Goal: Book appointment/travel/reservation

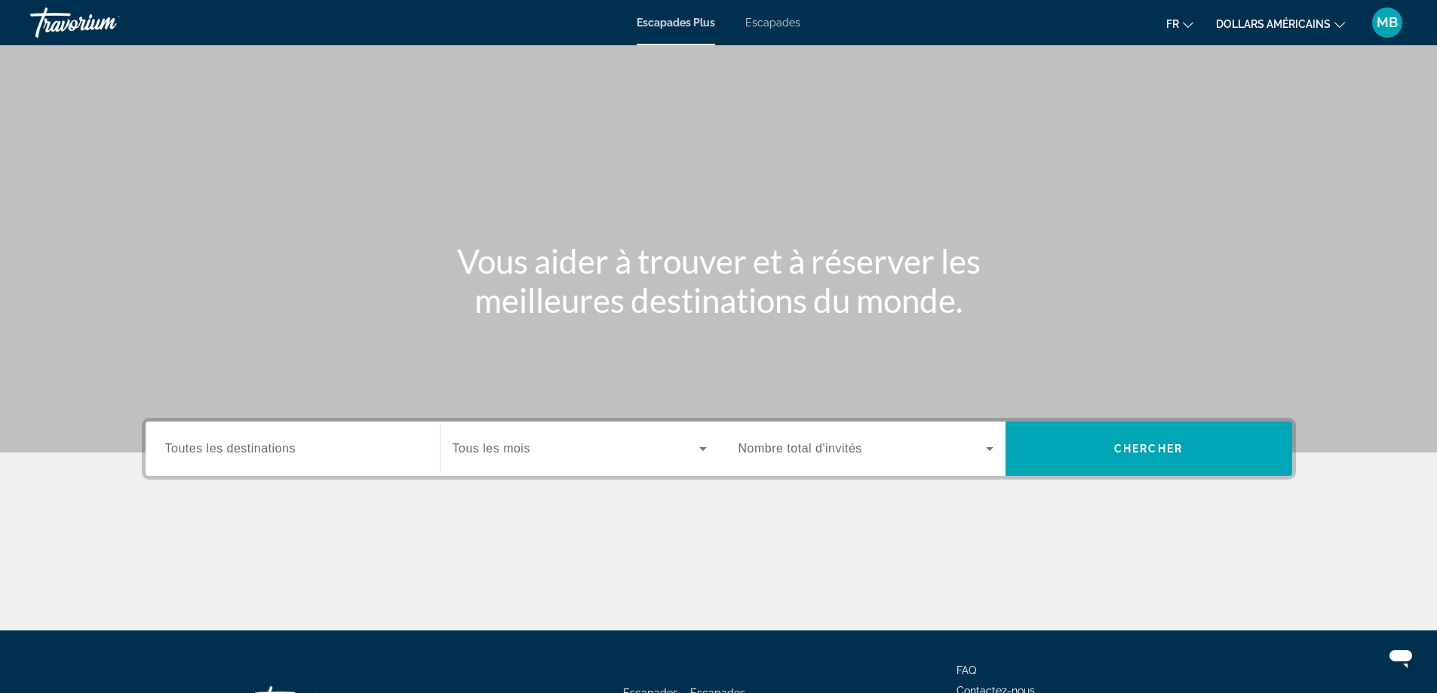
click at [580, 463] on div "Widget de recherche" at bounding box center [580, 449] width 254 height 42
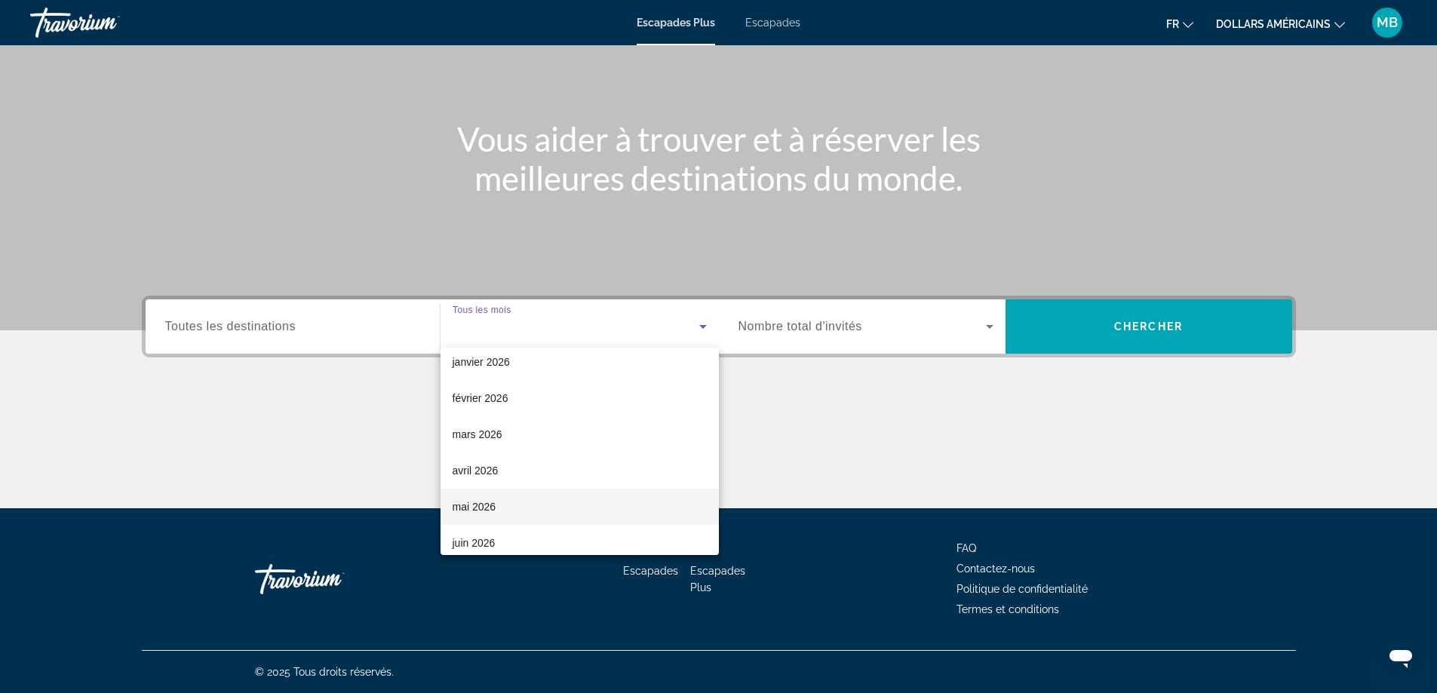
scroll to position [226, 0]
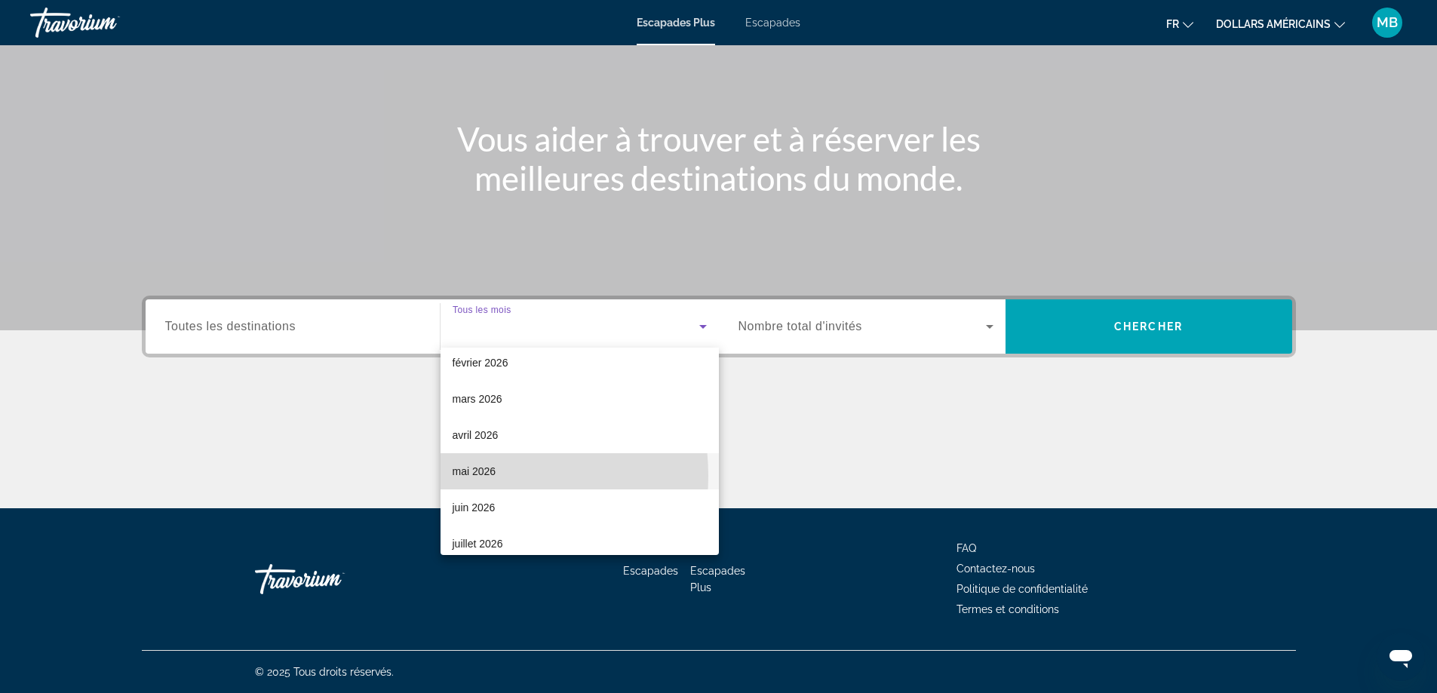
click at [468, 476] on font "mai 2026" at bounding box center [475, 472] width 44 height 12
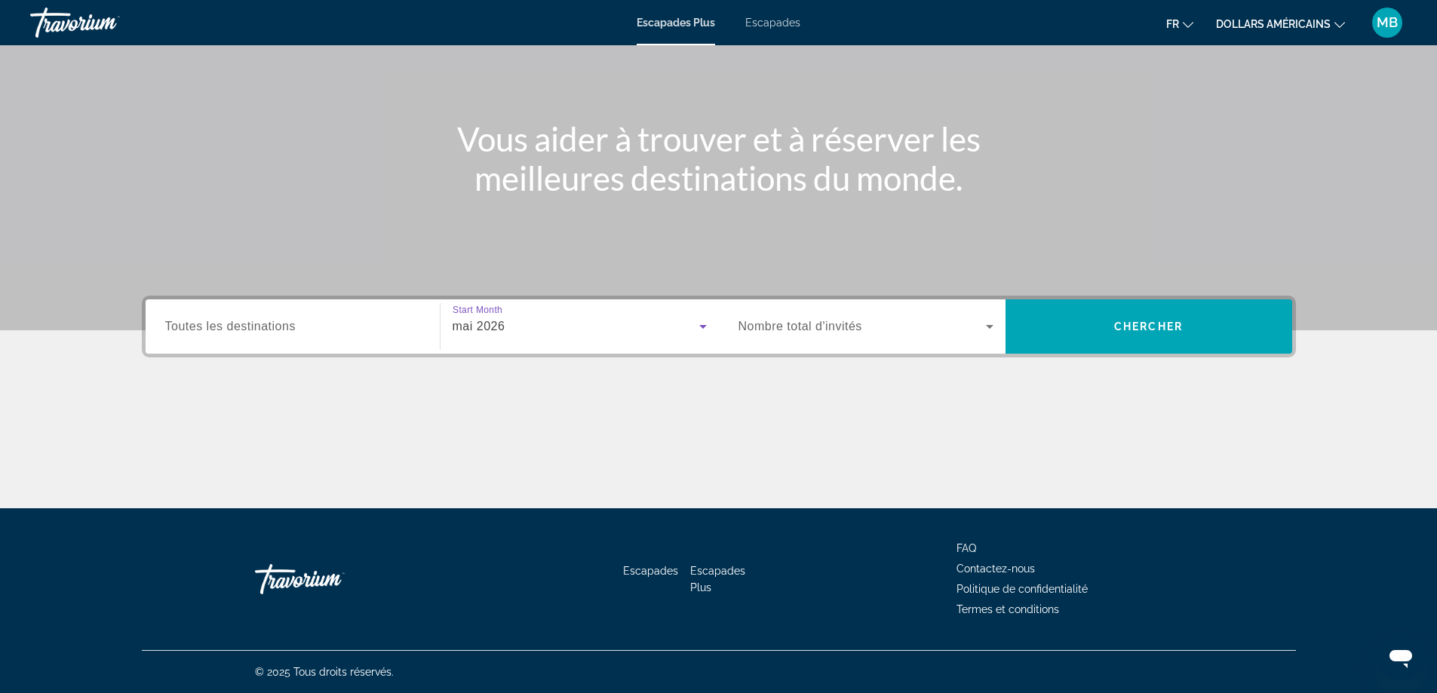
click at [838, 330] on span "Nombre total d'invités" at bounding box center [801, 326] width 124 height 13
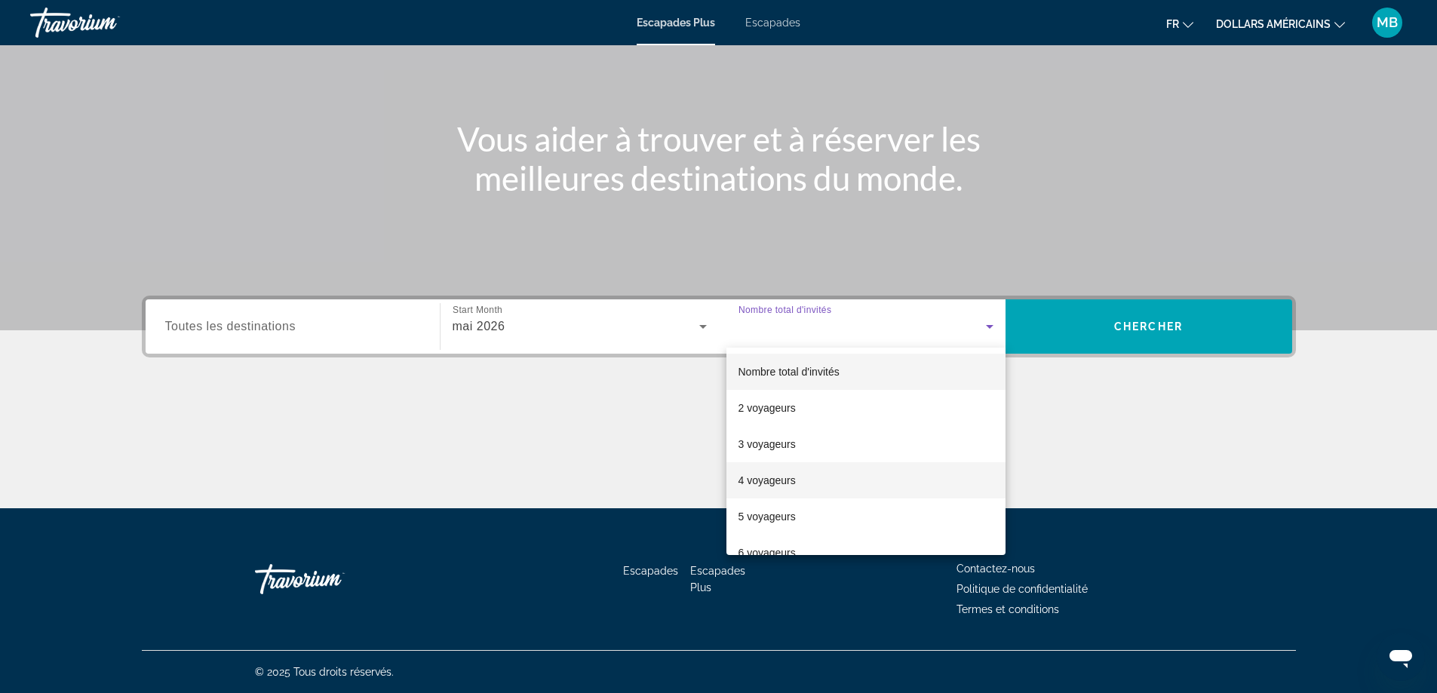
click at [754, 480] on font "4 voyageurs" at bounding box center [767, 481] width 57 height 12
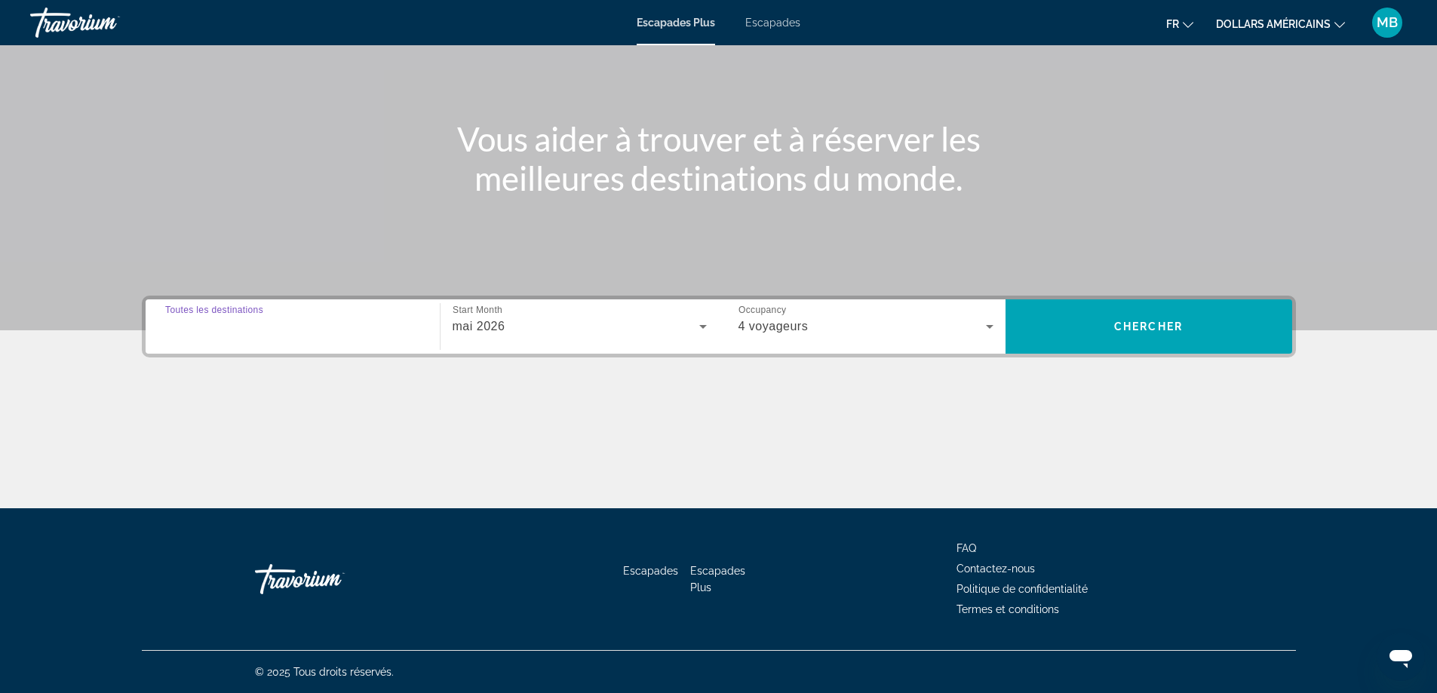
click at [347, 322] on input "Destination Toutes les destinations" at bounding box center [292, 327] width 255 height 18
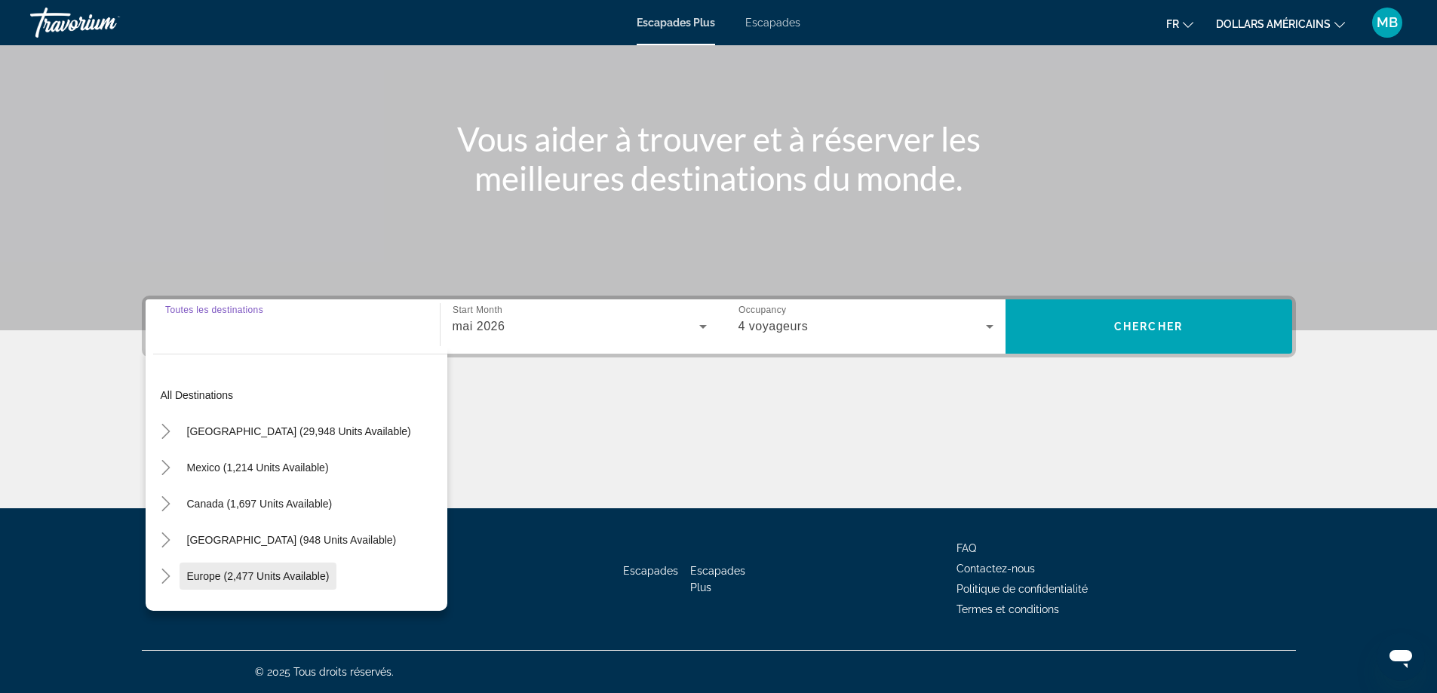
click at [233, 578] on span "Europe (2,477 units available)" at bounding box center [258, 576] width 143 height 12
type input "**********"
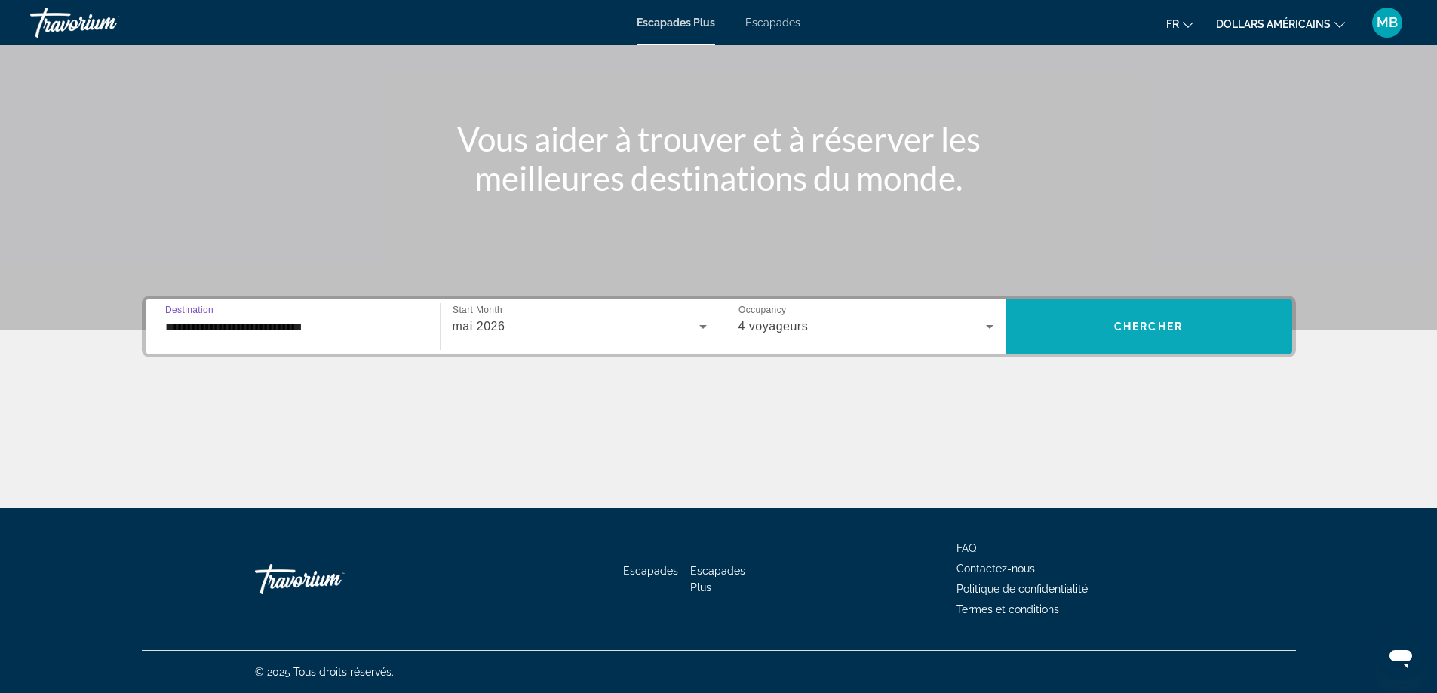
click at [1085, 338] on span "Widget de recherche" at bounding box center [1149, 327] width 287 height 36
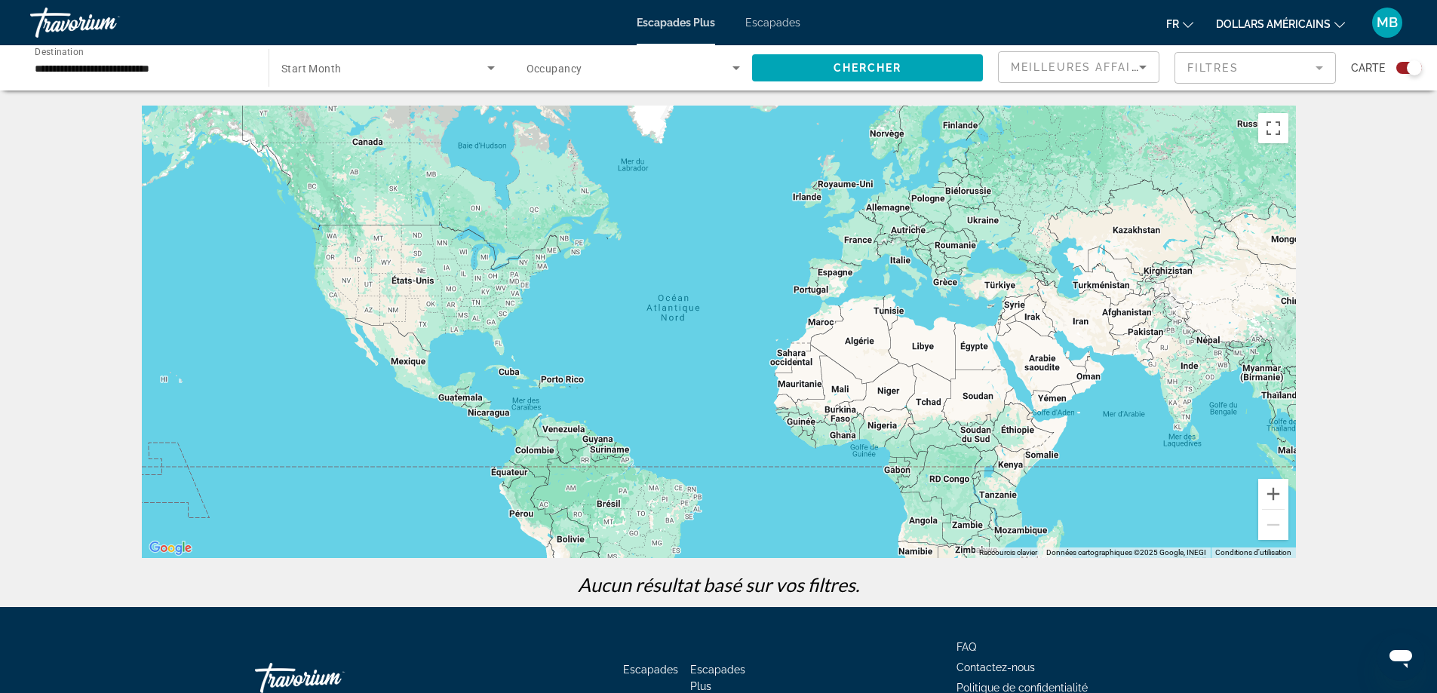
click at [779, 25] on font "Escapades" at bounding box center [772, 23] width 55 height 12
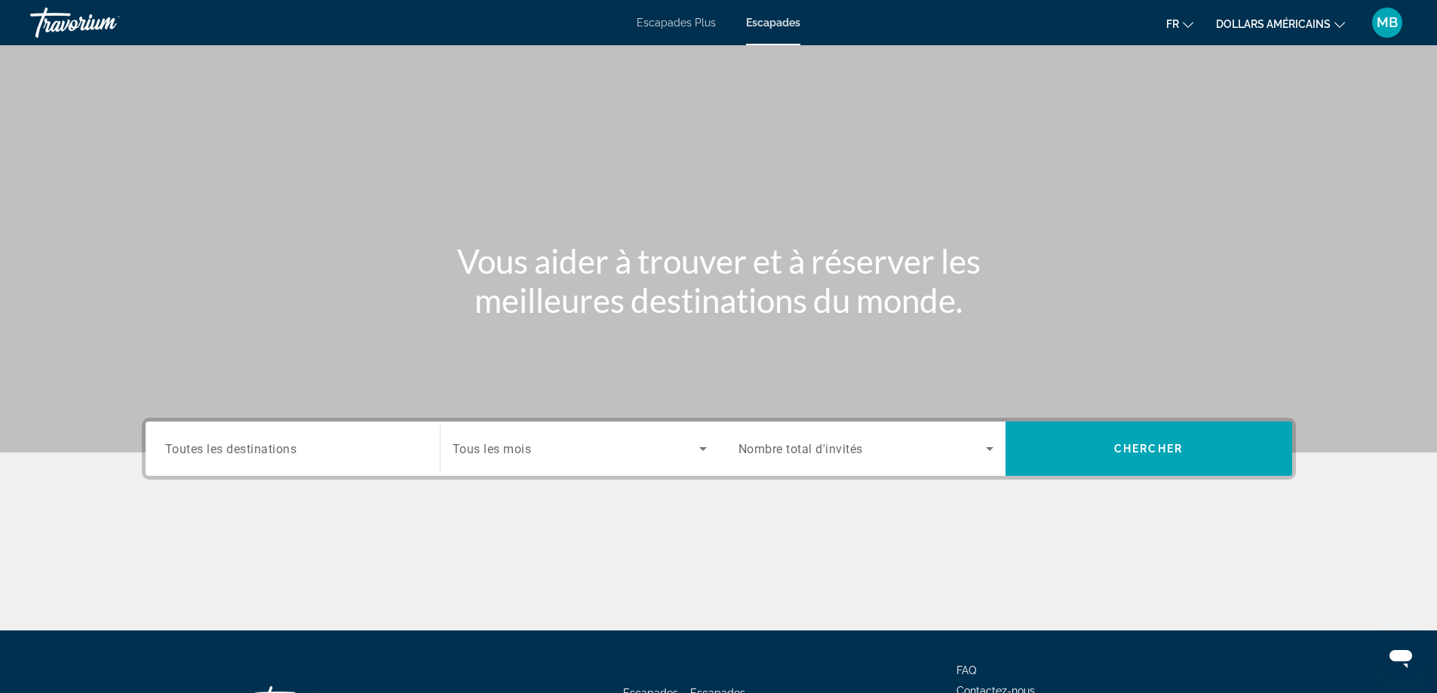
click at [599, 431] on div "Search widget" at bounding box center [580, 449] width 254 height 42
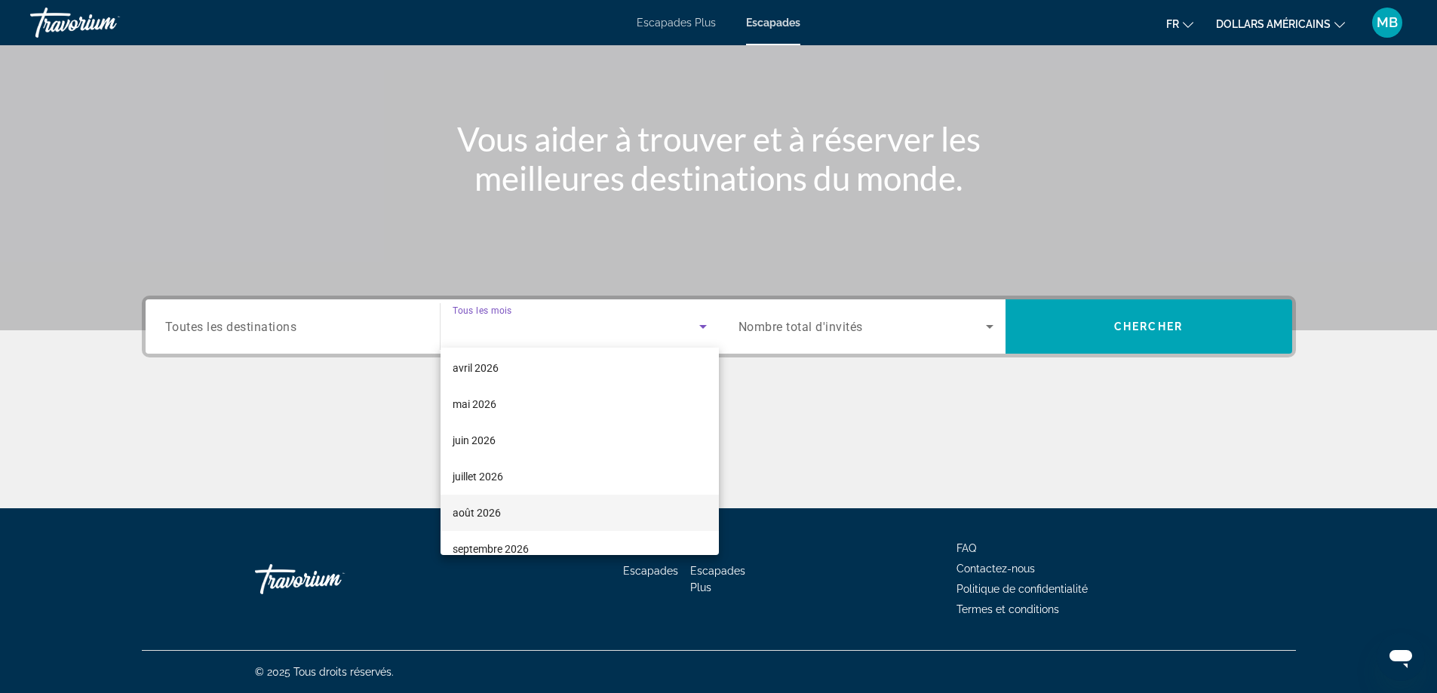
scroll to position [302, 0]
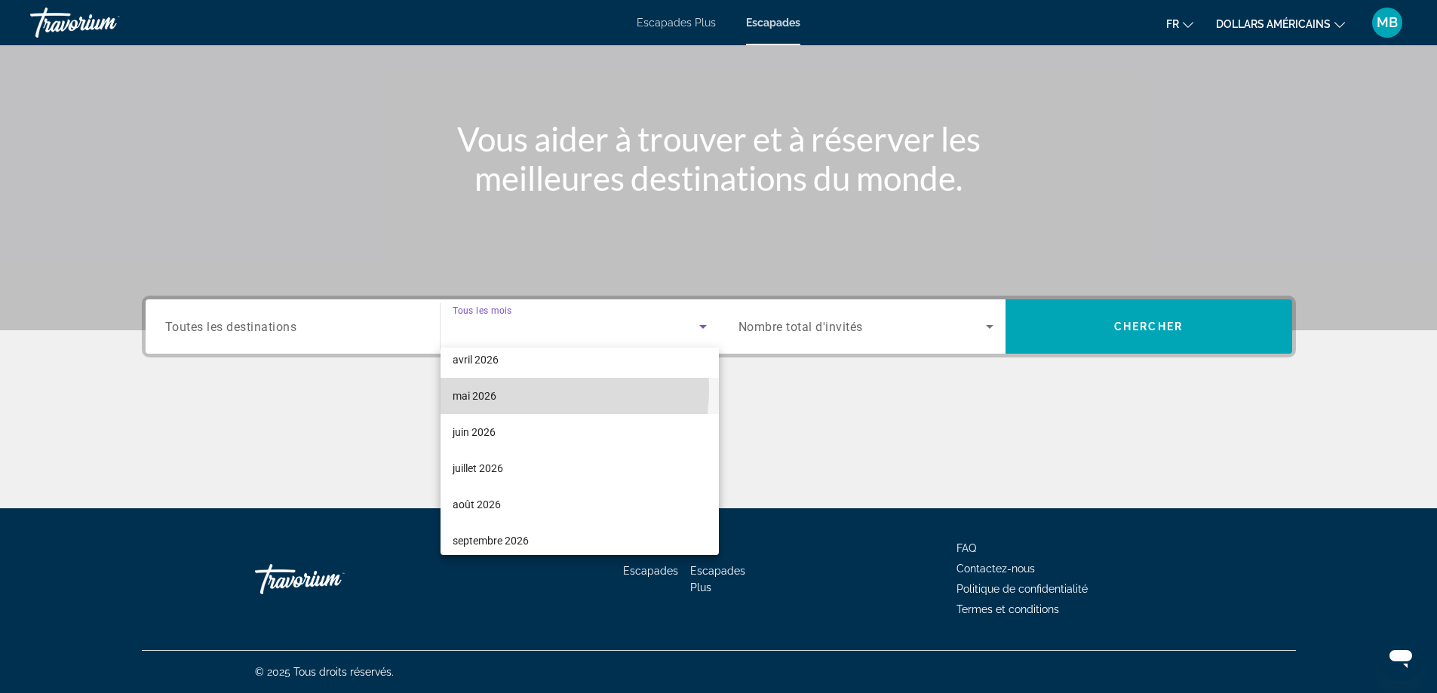
click at [487, 388] on span "mai 2026" at bounding box center [475, 396] width 44 height 18
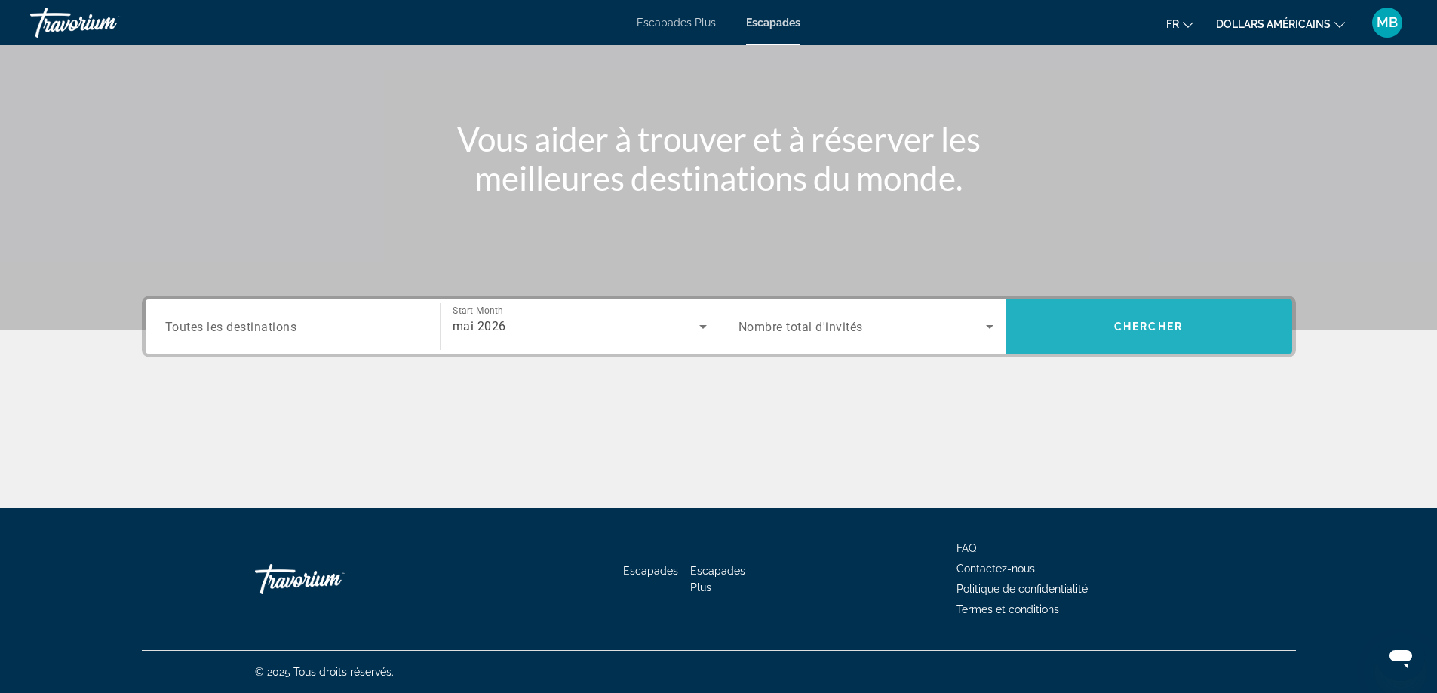
click at [1157, 308] on span "Search widget" at bounding box center [1149, 327] width 287 height 54
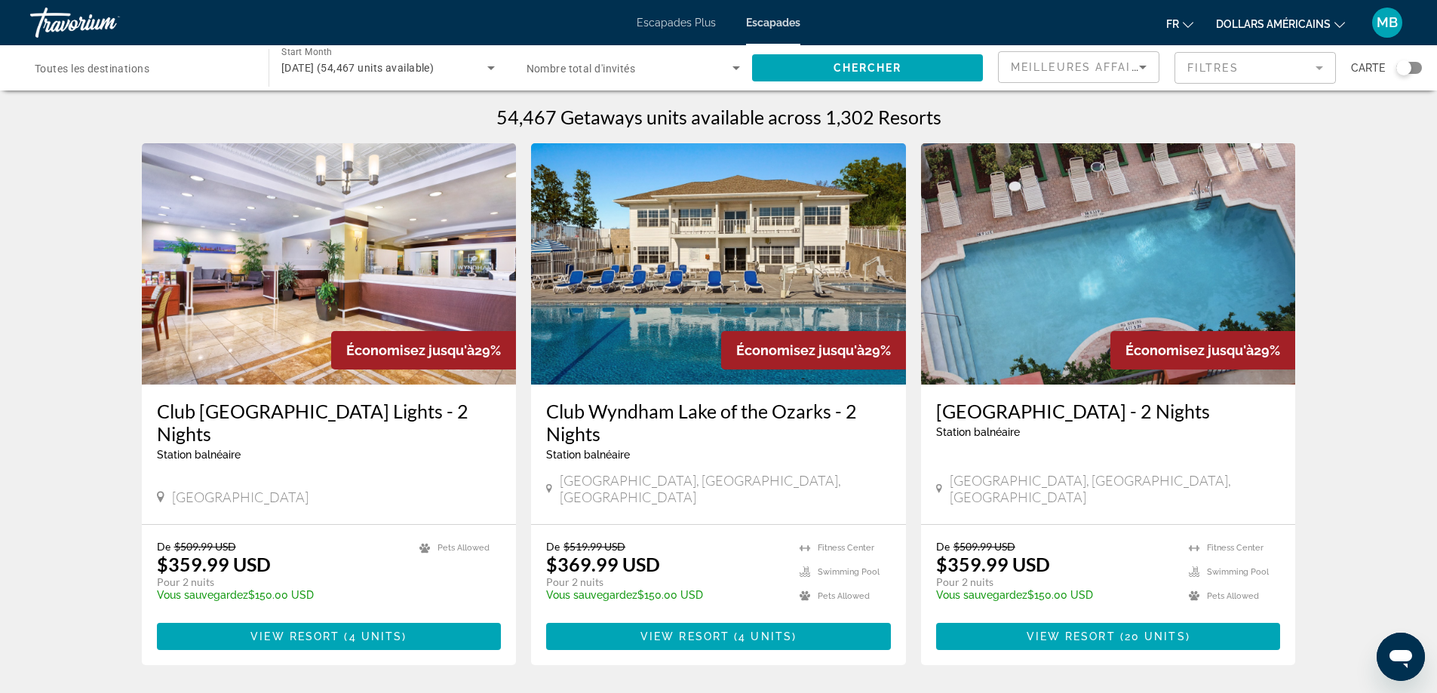
click at [174, 57] on div "Search widget" at bounding box center [142, 68] width 214 height 43
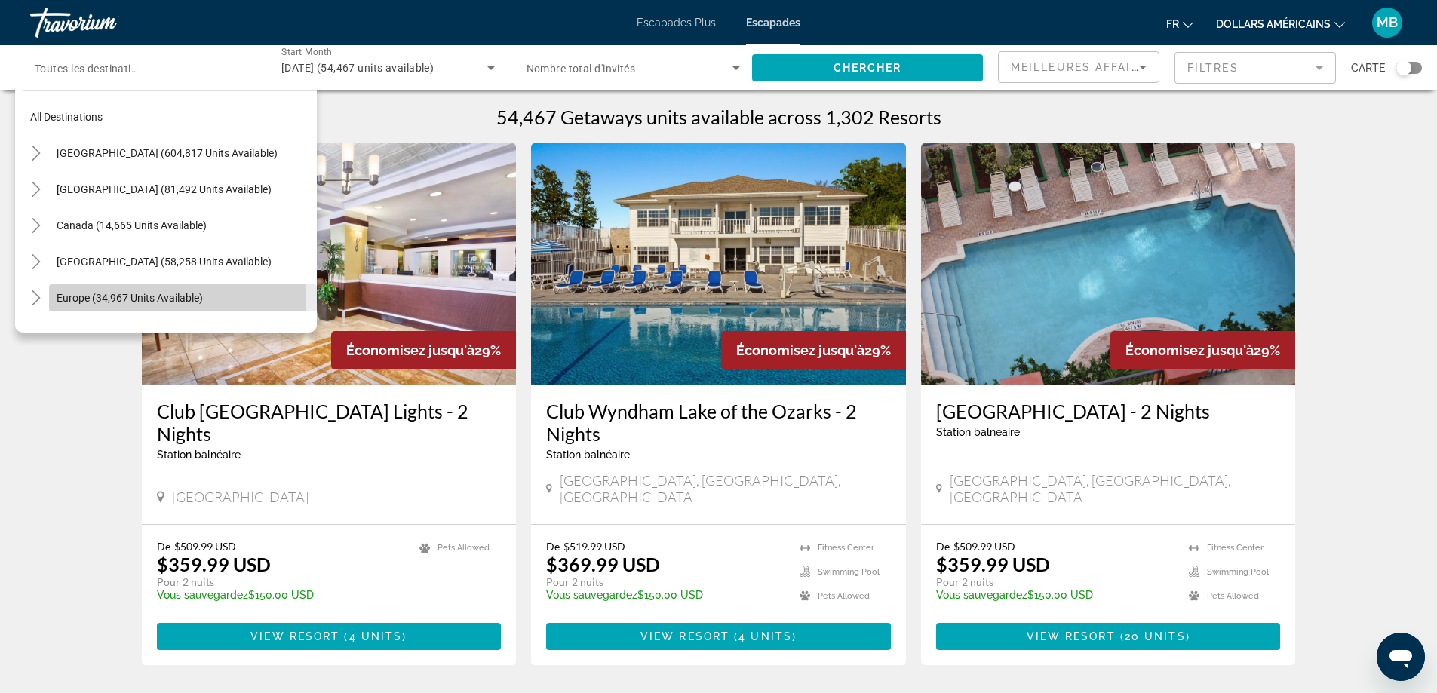
click at [68, 297] on span "Europe (34,967 units available)" at bounding box center [130, 298] width 146 height 12
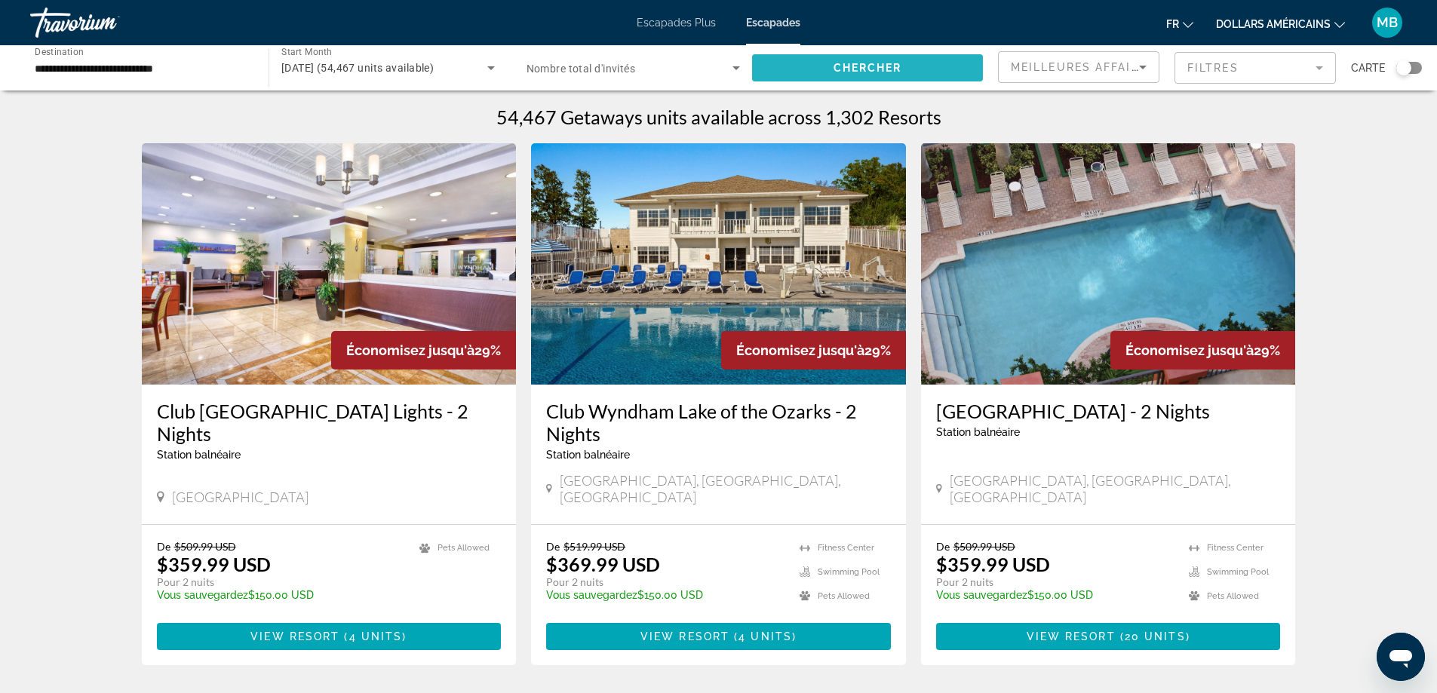
click at [927, 71] on span "Search widget" at bounding box center [867, 68] width 231 height 36
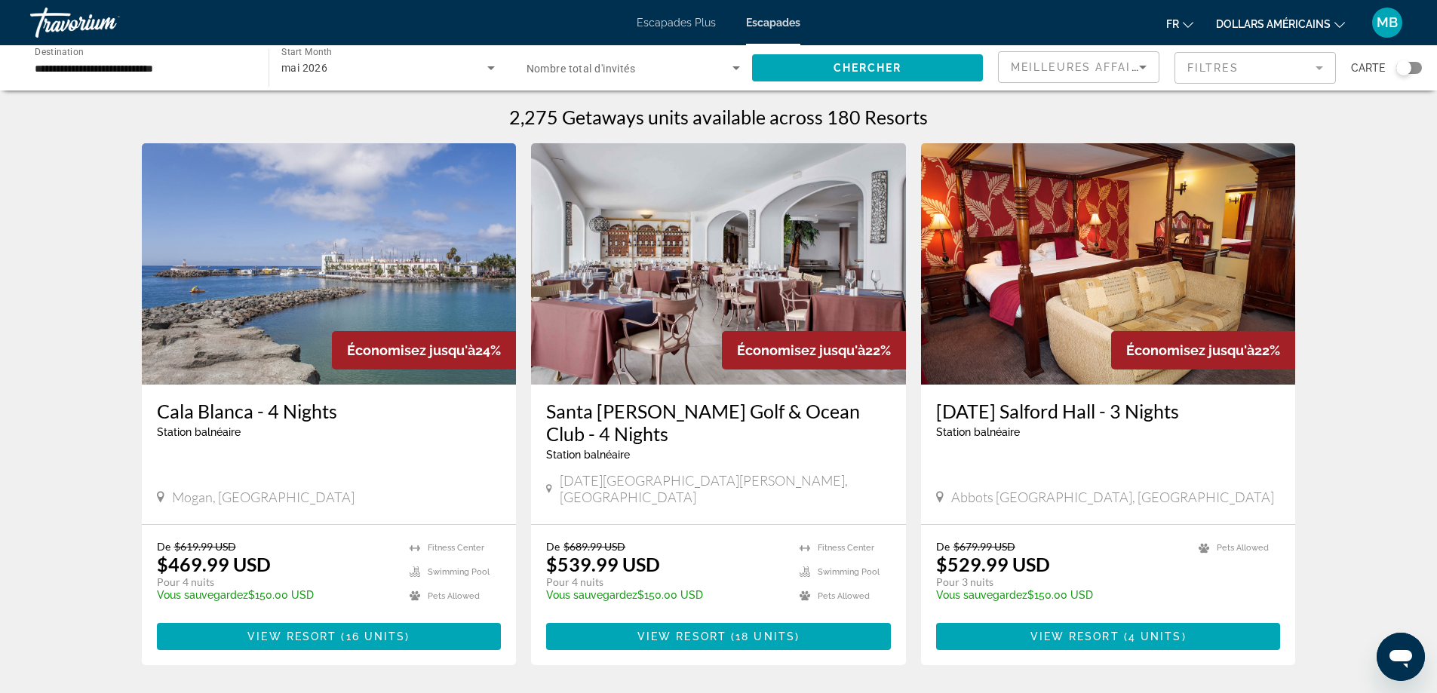
click at [1409, 69] on div "Search widget" at bounding box center [1404, 67] width 15 height 15
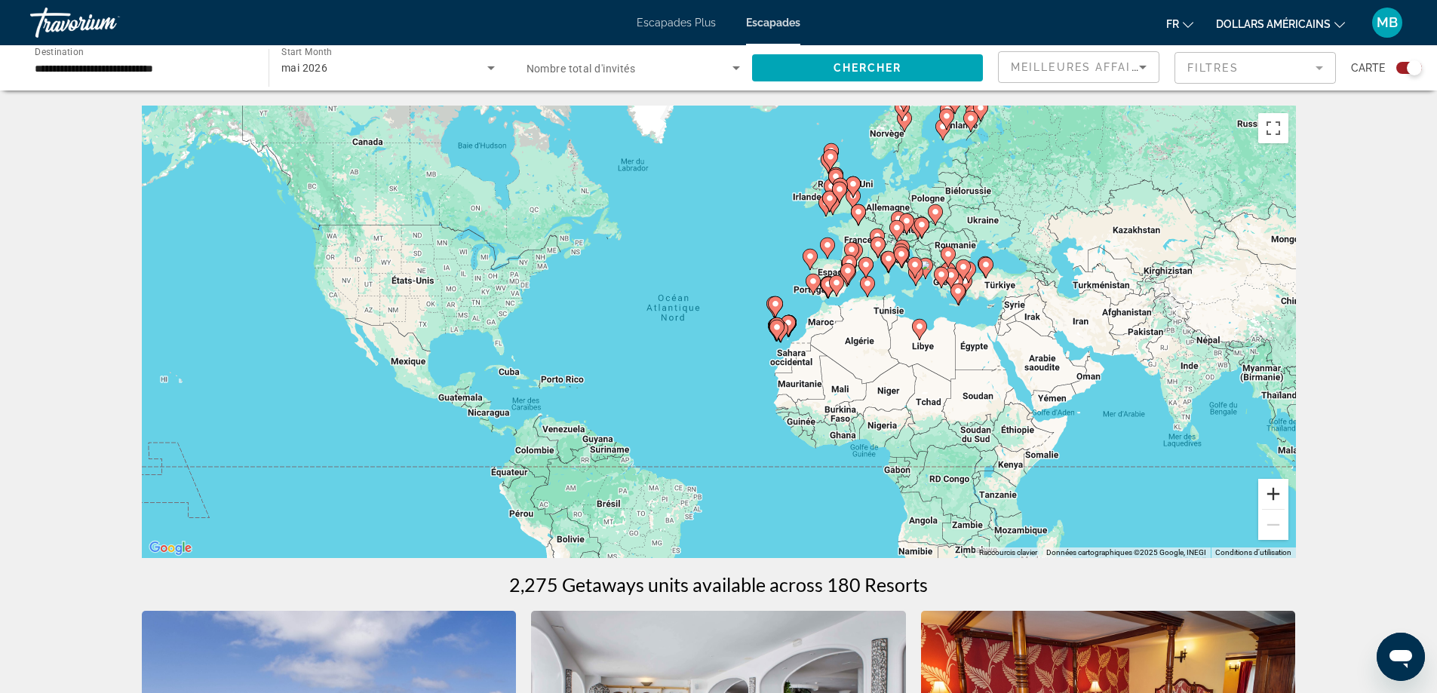
click at [1280, 497] on button "Zoom avant" at bounding box center [1273, 494] width 30 height 30
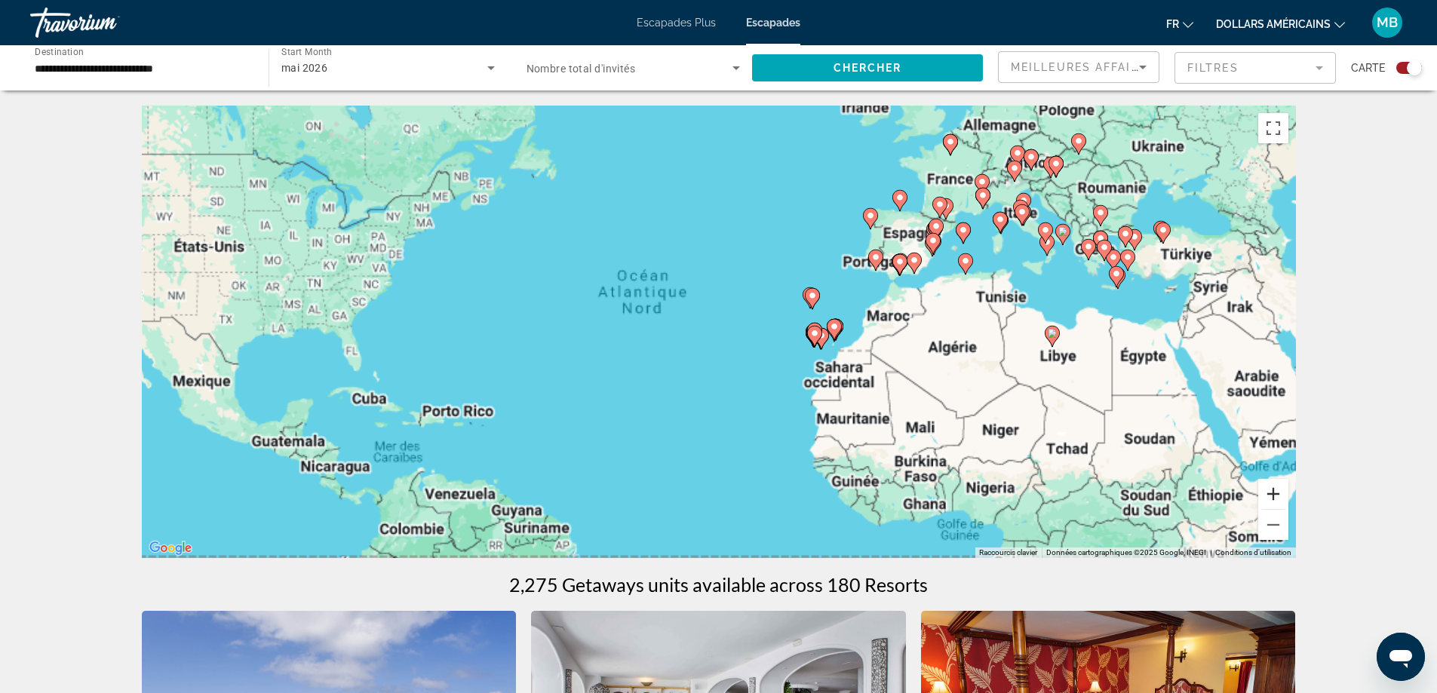
click at [1280, 497] on button "Zoom avant" at bounding box center [1273, 494] width 30 height 30
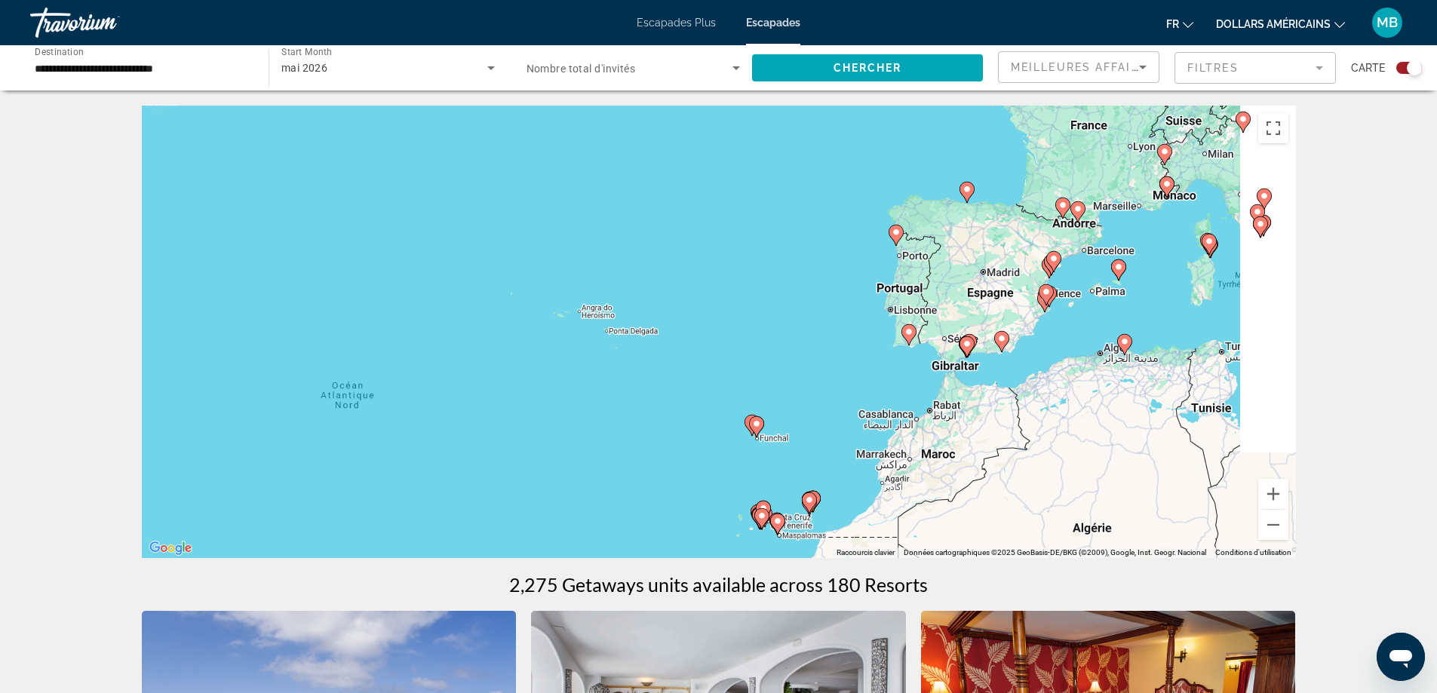
drag, startPoint x: 1169, startPoint y: 303, endPoint x: 903, endPoint y: 512, distance: 337.5
click at [903, 512] on div "Pour activer le glissement avec le clavier, appuyez sur Alt+Entrée. Une fois ce…" at bounding box center [719, 332] width 1154 height 453
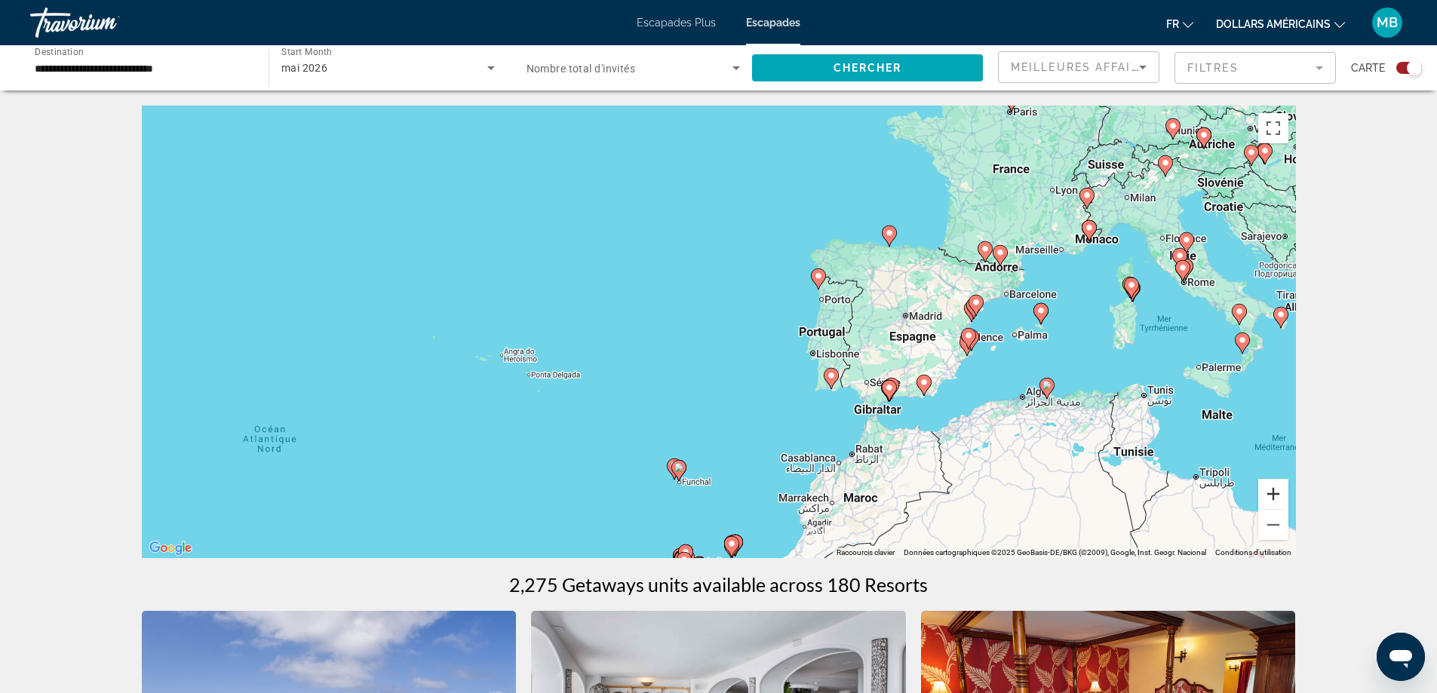
click at [1273, 500] on button "Zoom avant" at bounding box center [1273, 494] width 30 height 30
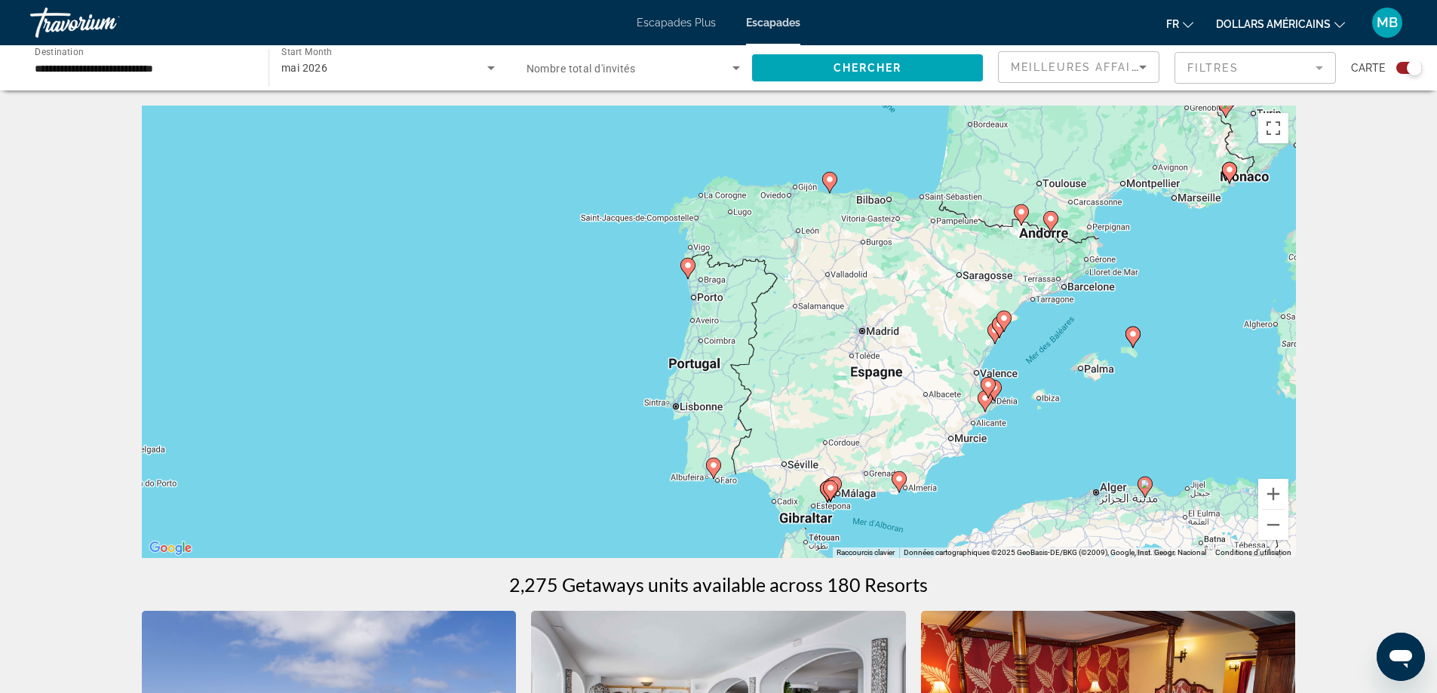
drag, startPoint x: 1219, startPoint y: 419, endPoint x: 979, endPoint y: 451, distance: 242.1
click at [979, 451] on div "Pour activer le glissement avec le clavier, appuyez sur Alt+Entrée. Une fois ce…" at bounding box center [719, 332] width 1154 height 453
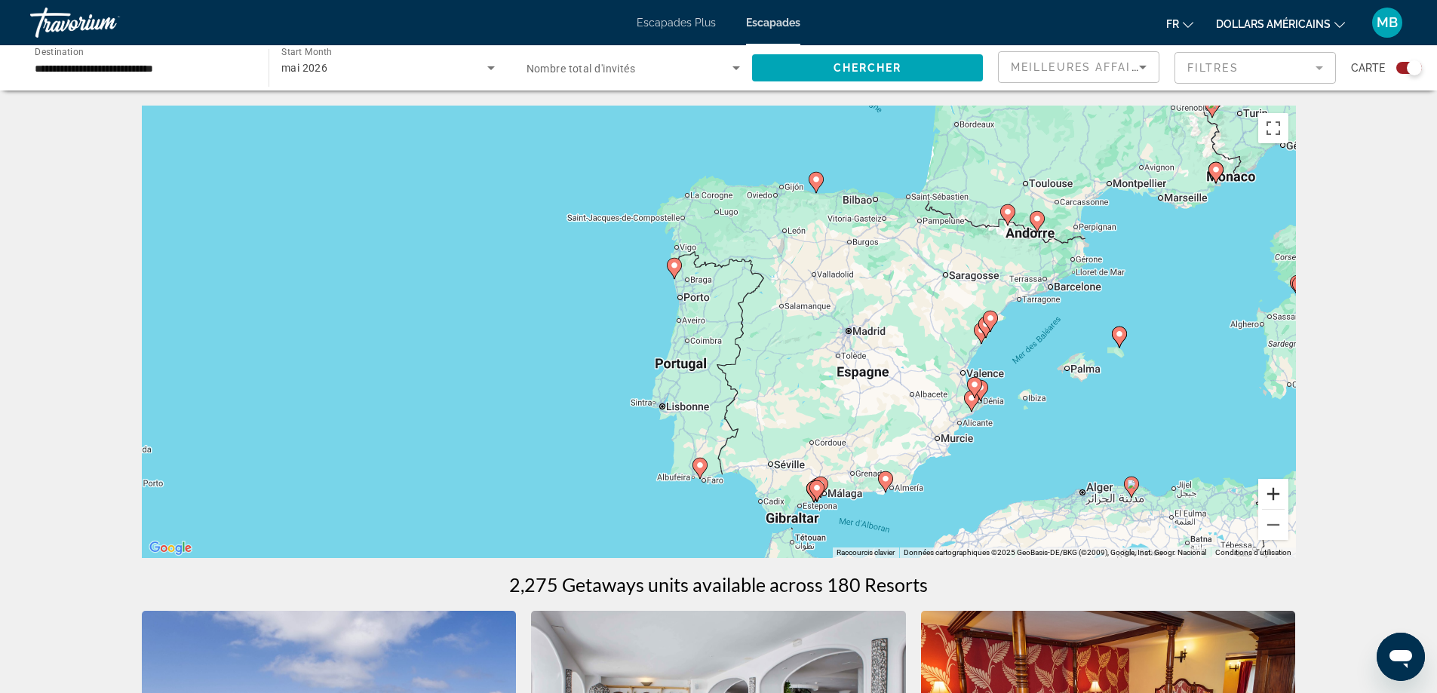
click at [1266, 494] on button "Zoom avant" at bounding box center [1273, 494] width 30 height 30
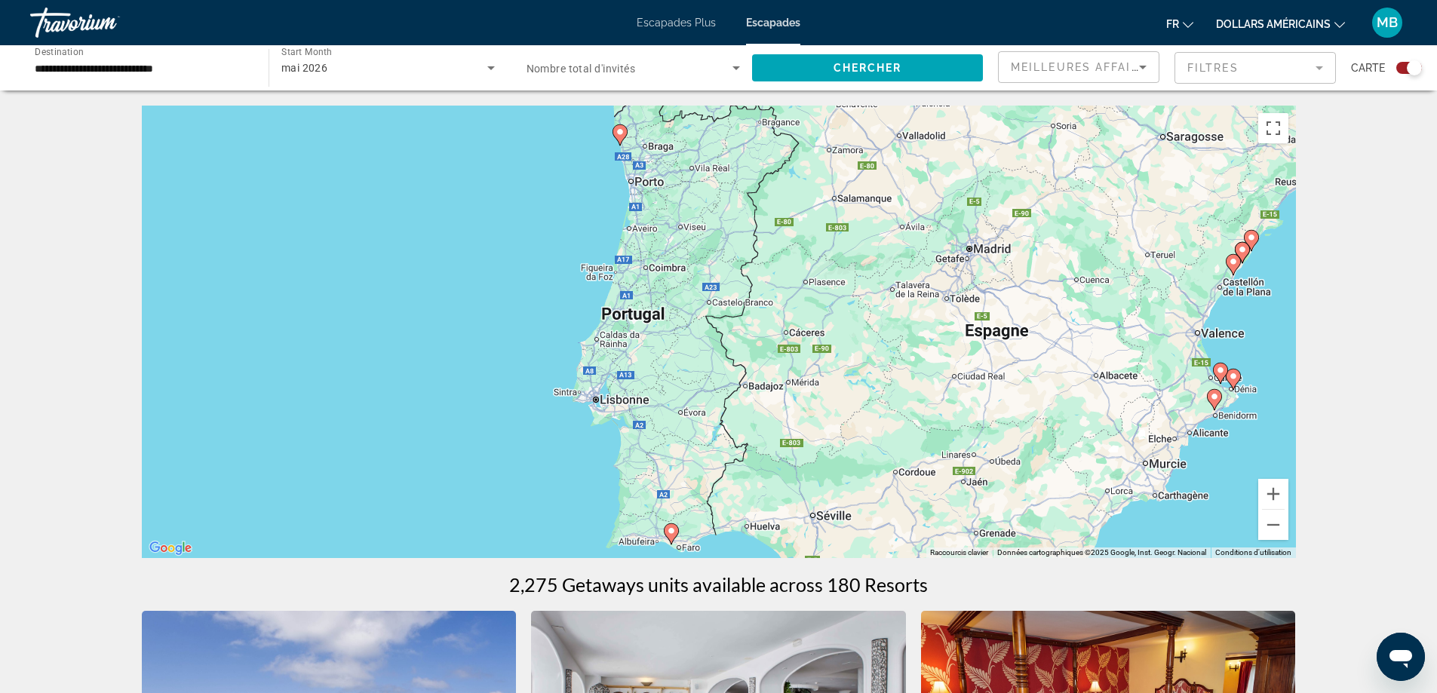
drag, startPoint x: 983, startPoint y: 483, endPoint x: 968, endPoint y: 245, distance: 238.1
click at [968, 250] on div "Pour activer le glissement avec le clavier, appuyez sur Alt+Entrée. Une fois ce…" at bounding box center [719, 332] width 1154 height 453
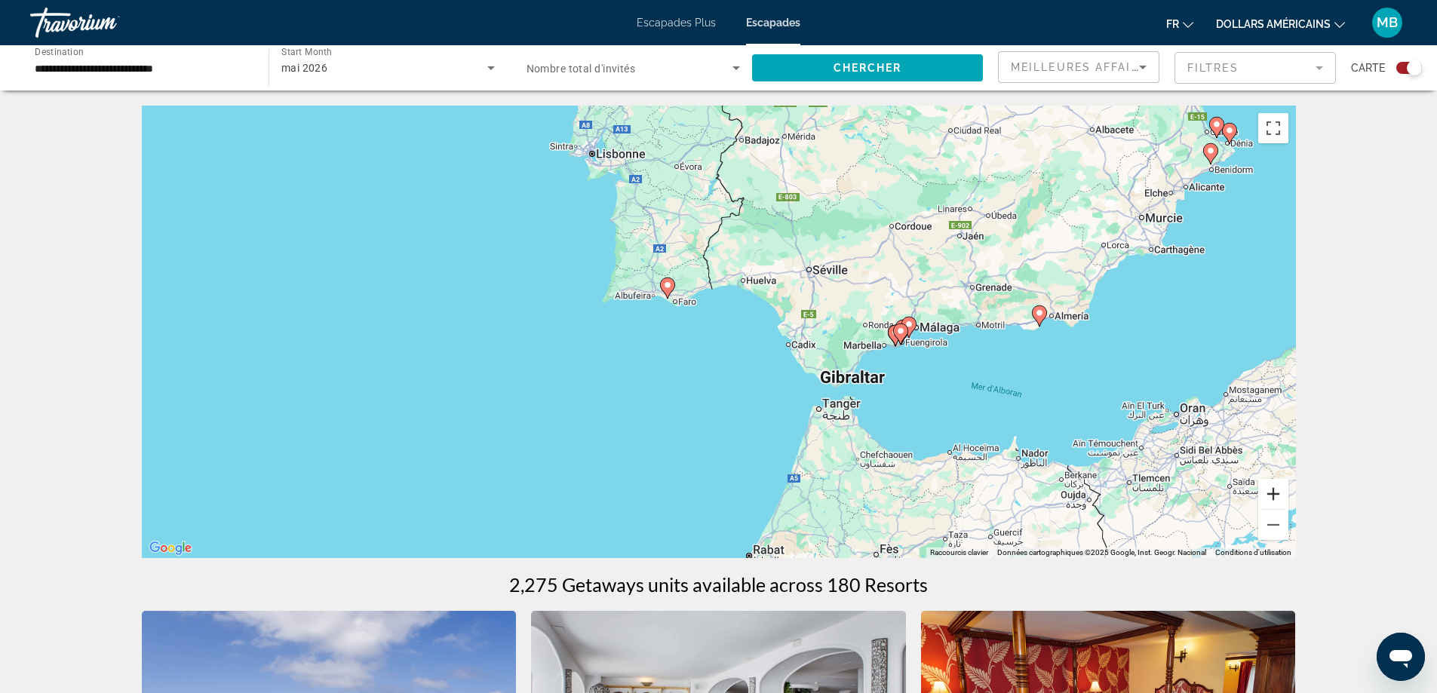
click at [1271, 499] on button "Zoom avant" at bounding box center [1273, 494] width 30 height 30
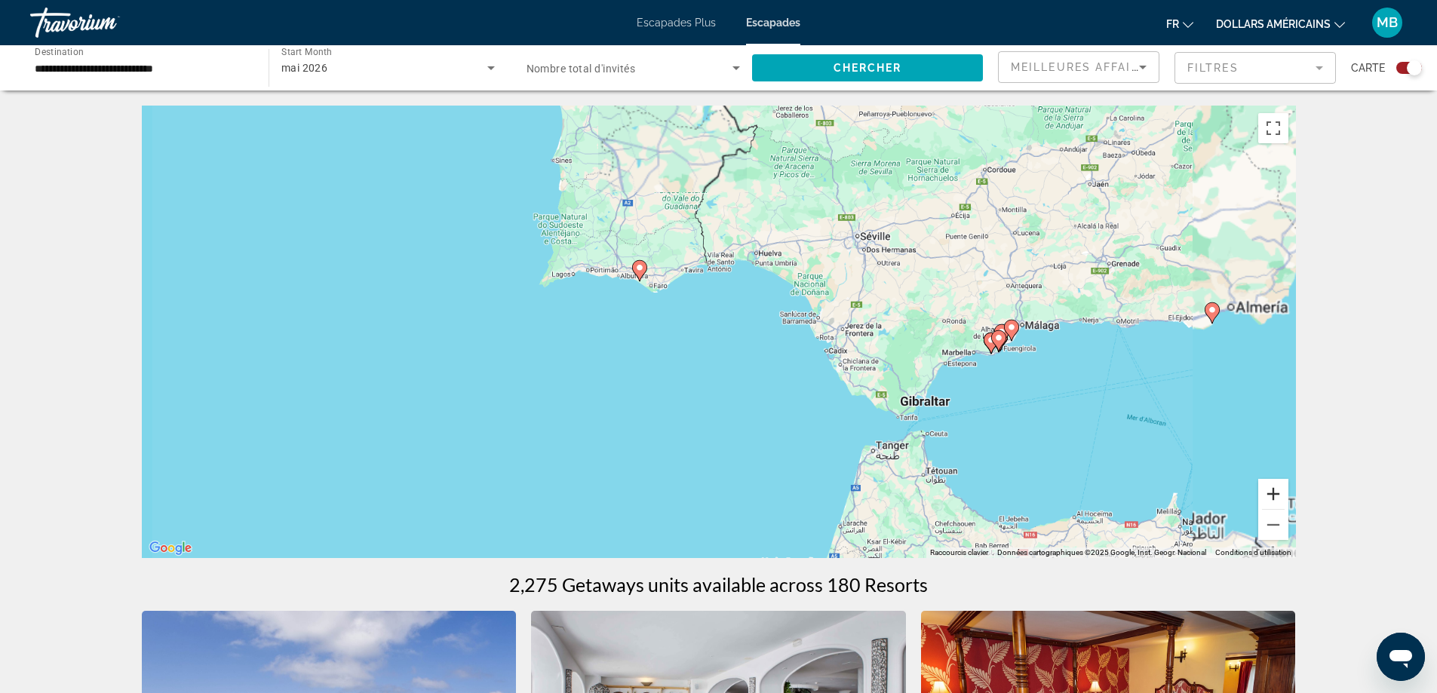
click at [1271, 499] on button "Zoom avant" at bounding box center [1273, 494] width 30 height 30
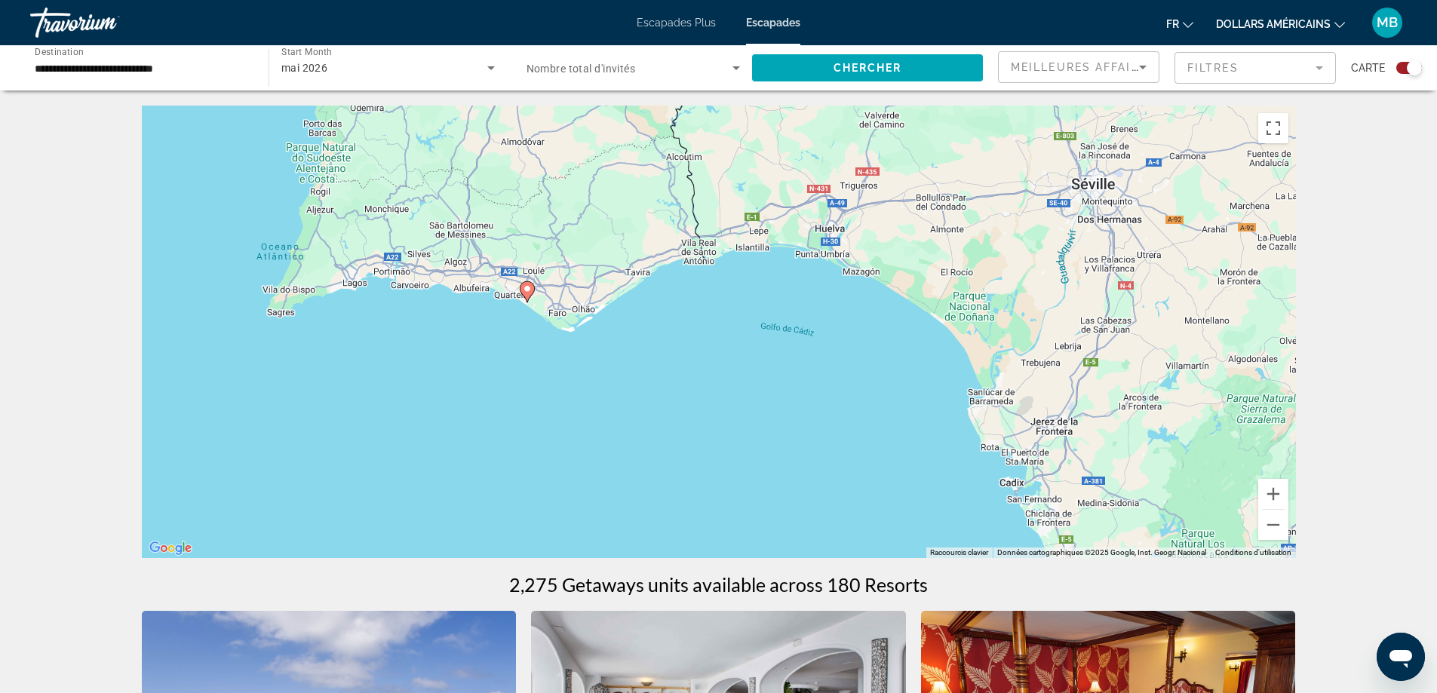
drag, startPoint x: 1187, startPoint y: 421, endPoint x: 1294, endPoint y: 552, distance: 169.5
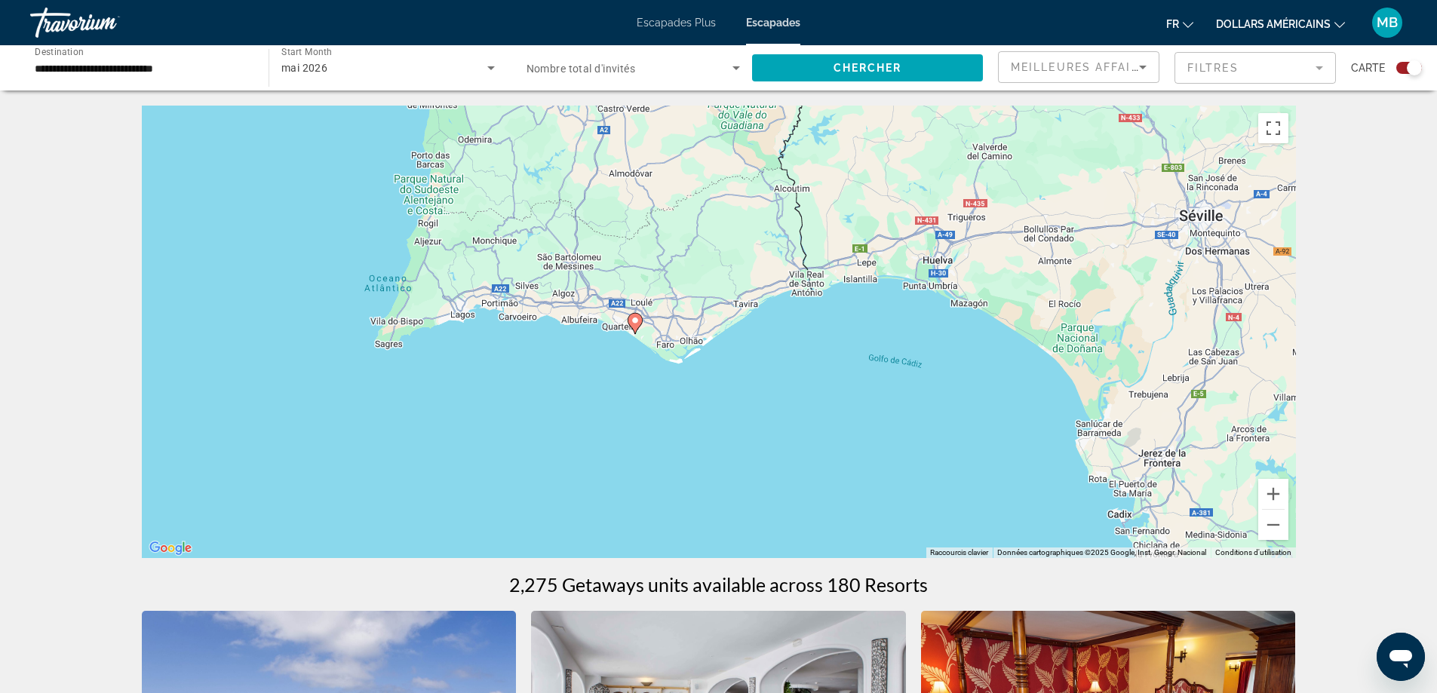
click at [627, 323] on div "Pour activer le glissement avec le clavier, appuyez sur Alt+Entrée. Une fois ce…" at bounding box center [719, 332] width 1154 height 453
click at [632, 322] on image "Contenu principal" at bounding box center [635, 320] width 9 height 9
type input "**********"
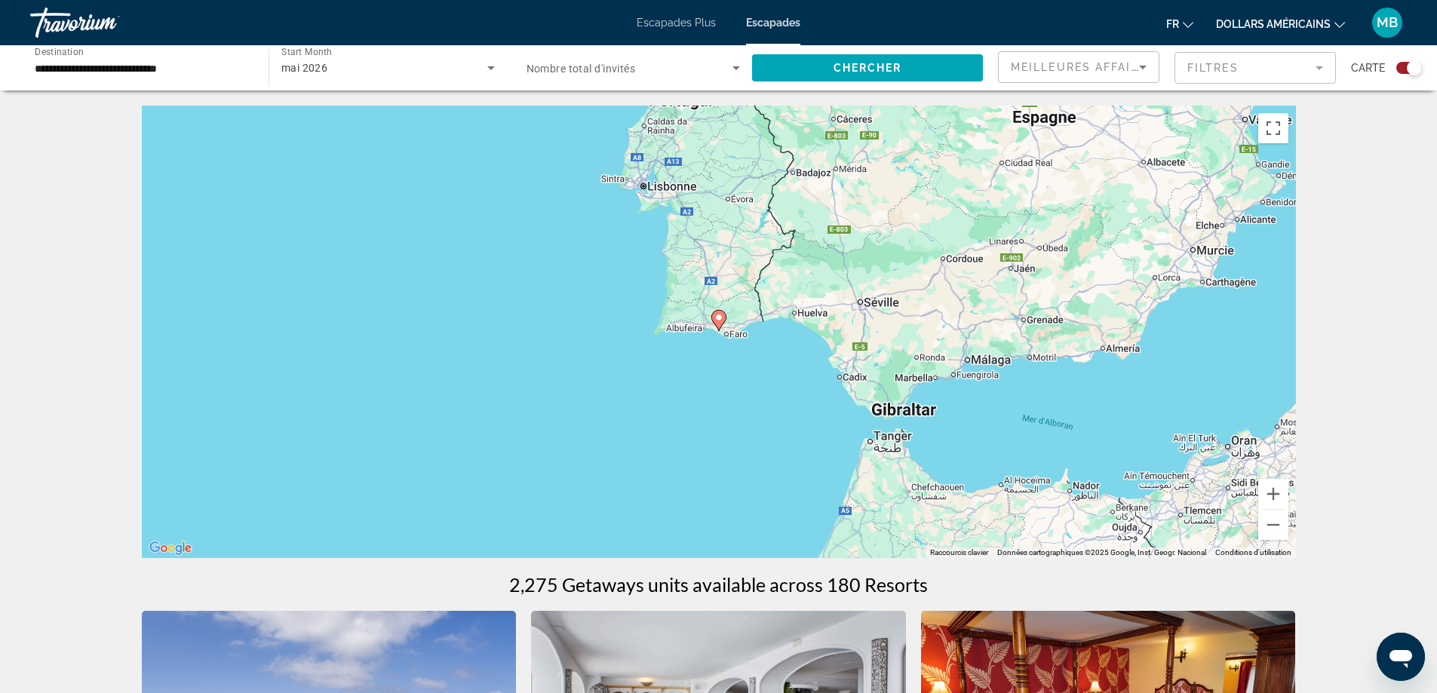
click at [719, 320] on image "Contenu principal" at bounding box center [719, 317] width 9 height 9
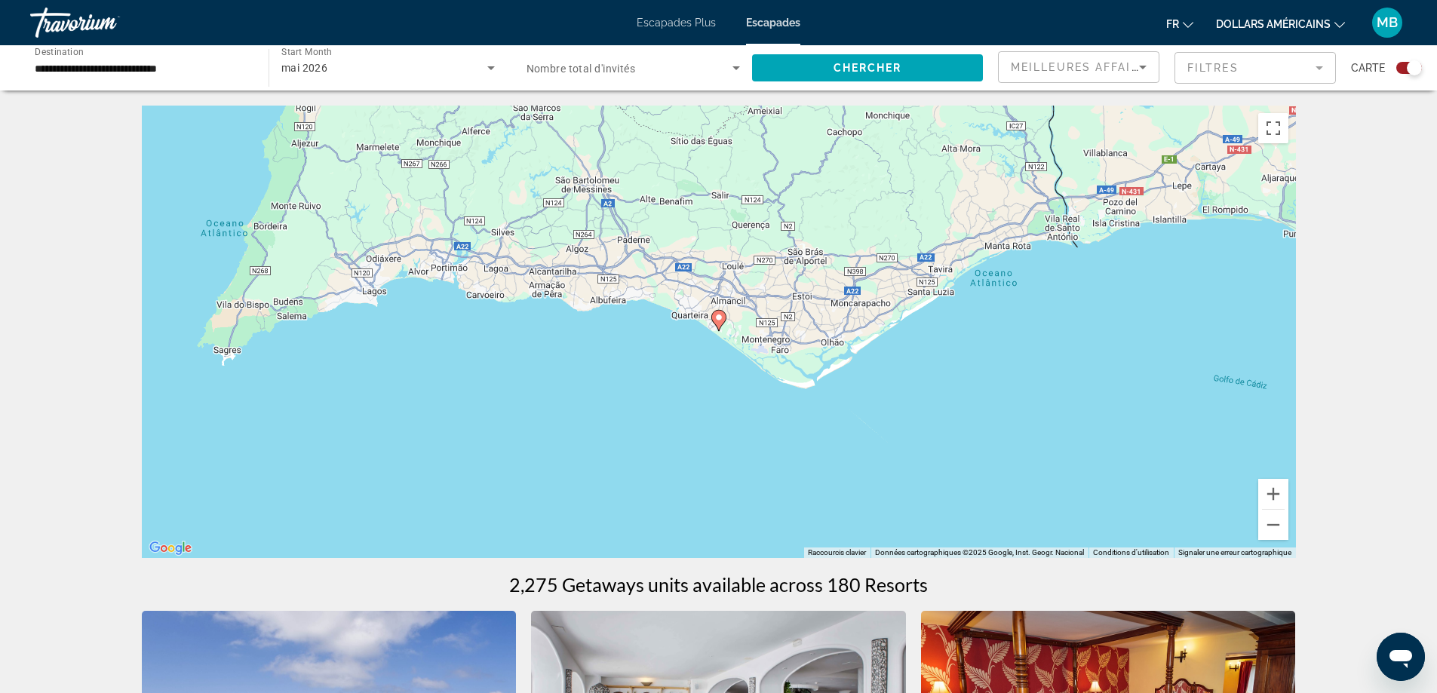
click at [716, 317] on image "Contenu principal" at bounding box center [719, 317] width 9 height 9
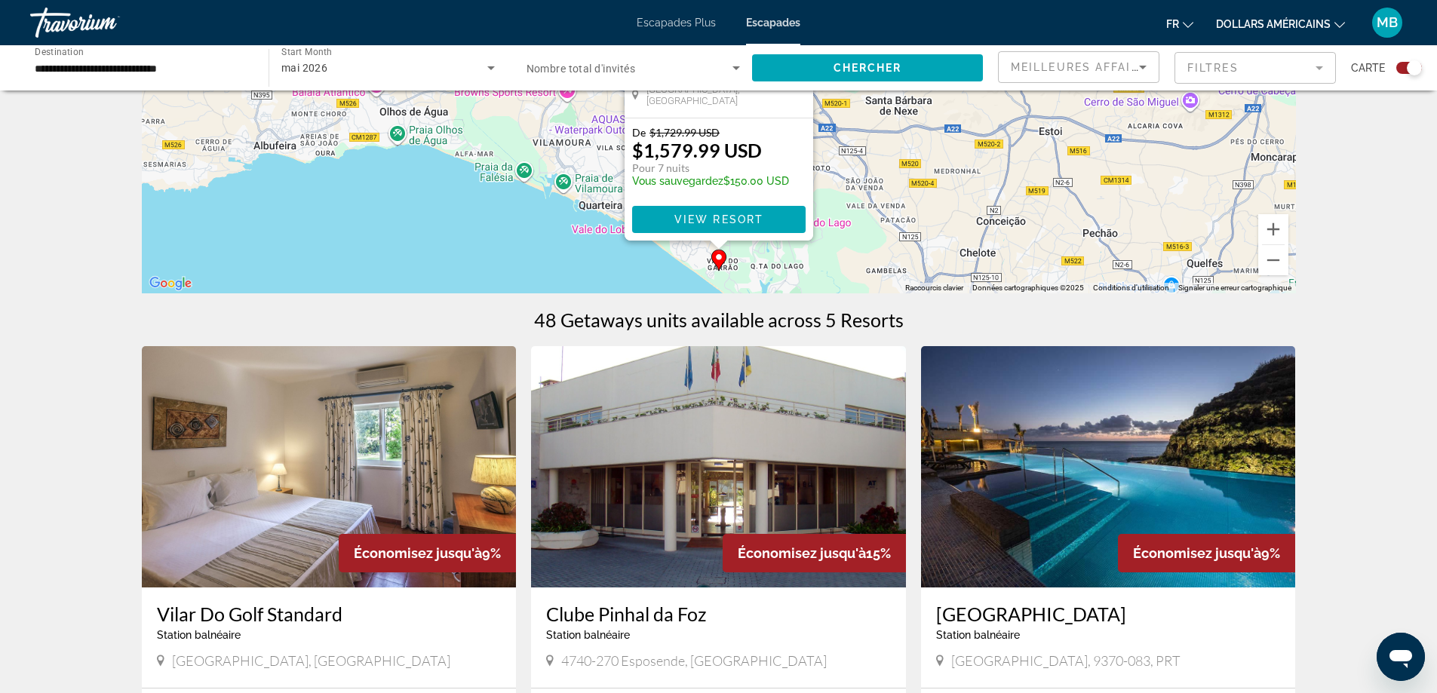
scroll to position [302, 0]
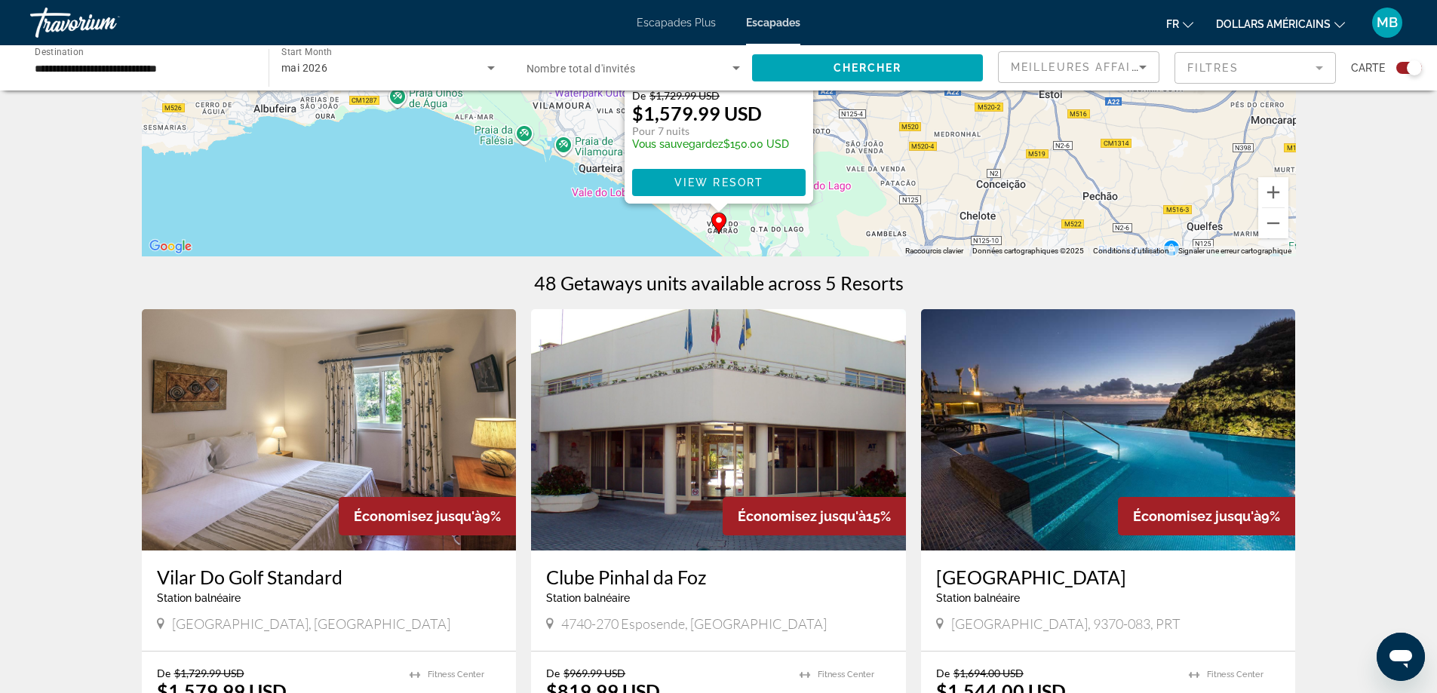
click at [1231, 71] on mat-form-field "Filtres" at bounding box center [1255, 68] width 161 height 32
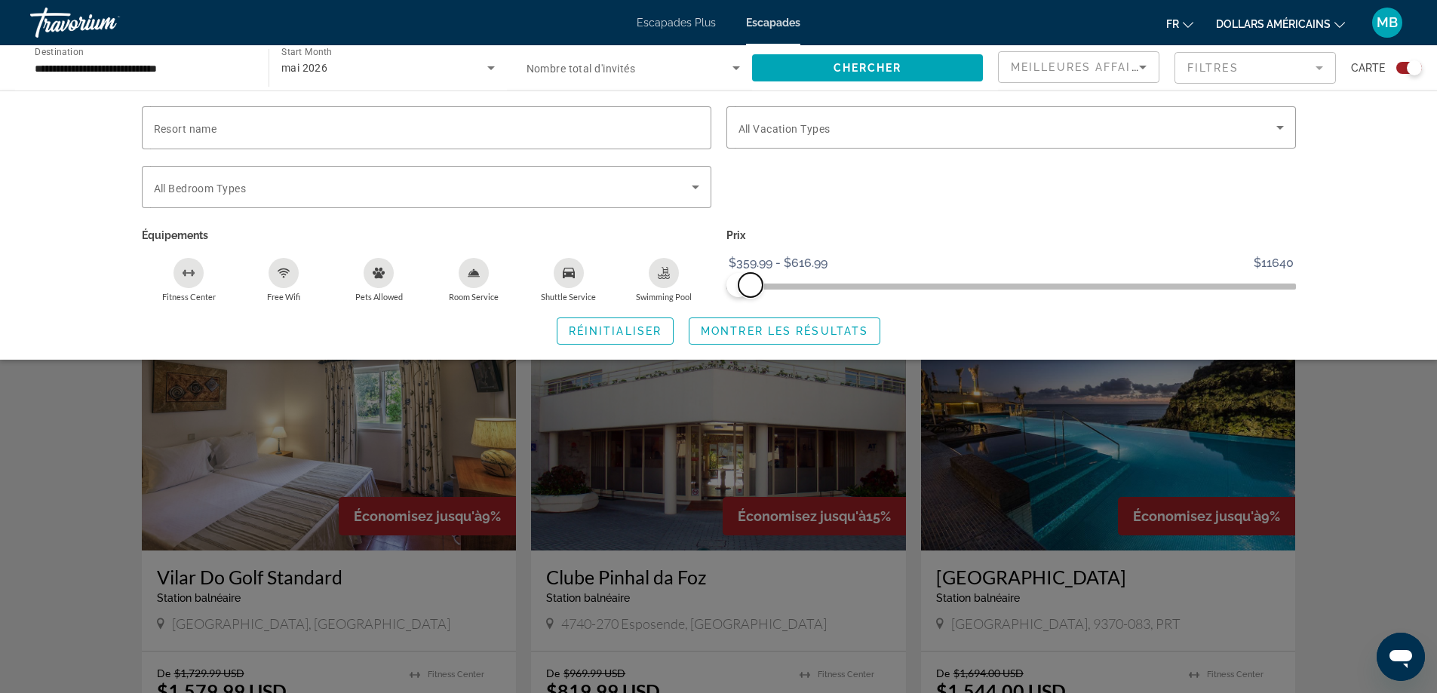
drag, startPoint x: 1280, startPoint y: 281, endPoint x: 751, endPoint y: 288, distance: 528.9
click at [751, 288] on span "ngx-slider-max" at bounding box center [751, 285] width 24 height 24
click at [723, 330] on span "Montrer les résultats" at bounding box center [784, 331] width 167 height 12
